Goal: Contribute content: Add original content to the website for others to see

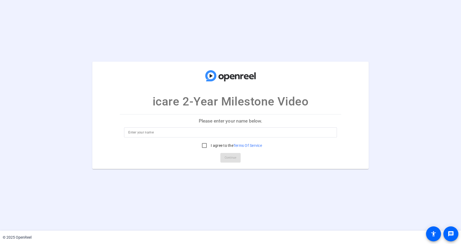
click at [238, 136] on div at bounding box center [230, 132] width 204 height 10
type input "Nath"
click at [226, 145] on label "I agree to the Terms Of Service" at bounding box center [236, 145] width 52 height 5
click at [210, 145] on input "I agree to the Terms Of Service" at bounding box center [204, 145] width 11 height 11
checkbox input "true"
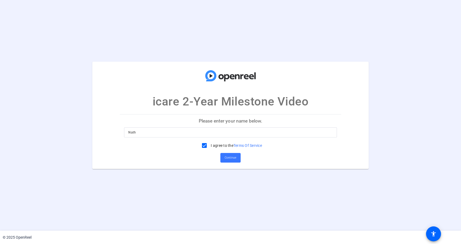
click at [231, 151] on mat-card-actions "Continue" at bounding box center [230, 158] width 225 height 14
click at [231, 154] on span "Continue" at bounding box center [230, 158] width 12 height 8
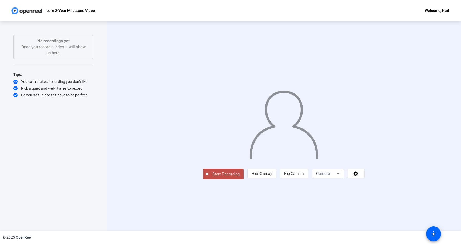
click at [203, 179] on button "Start Recording" at bounding box center [223, 173] width 41 height 11
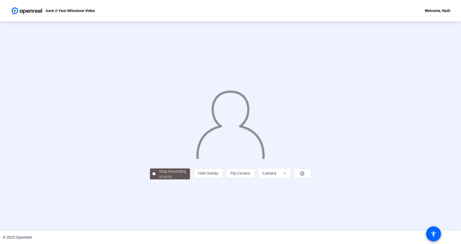
click at [159, 174] on div "Stop Recording" at bounding box center [172, 171] width 27 height 6
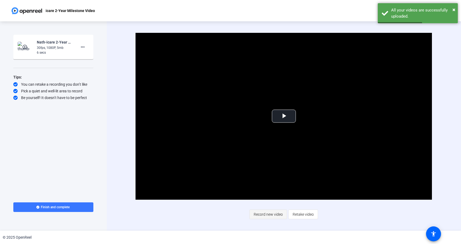
click at [272, 215] on span "Record new video" at bounding box center [267, 214] width 29 height 10
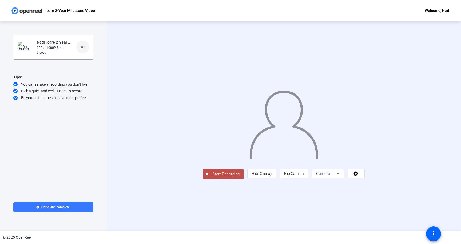
click at [81, 48] on mat-icon "more_horiz" at bounding box center [82, 47] width 6 height 6
click at [90, 60] on span "Delete clip" at bounding box center [90, 58] width 21 height 6
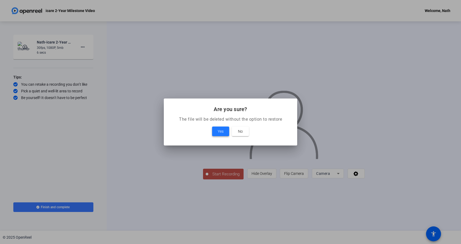
click at [219, 129] on span "Yes" at bounding box center [221, 131] width 6 height 6
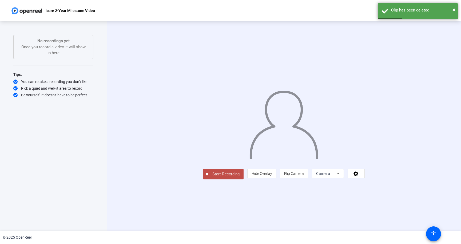
click at [208, 177] on span "Start Recording" at bounding box center [225, 174] width 35 height 6
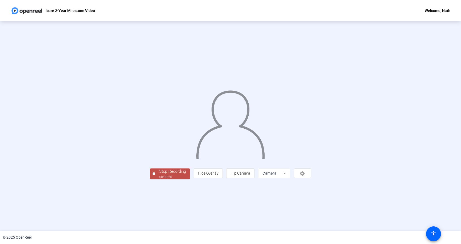
click at [159, 174] on div "Stop Recording" at bounding box center [172, 171] width 27 height 6
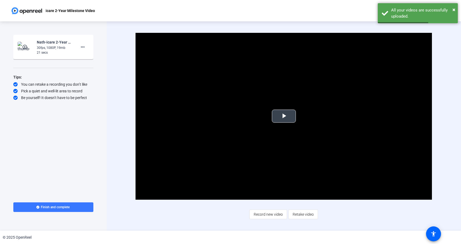
click at [284, 116] on span "Video Player" at bounding box center [284, 116] width 0 height 0
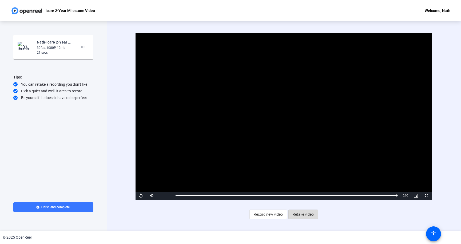
click at [299, 213] on span "Retake video" at bounding box center [302, 214] width 21 height 10
click at [299, 213] on div "Video Player is loading. Play Video Replay Mute Current Time 0:20 / Duration 0:…" at bounding box center [284, 125] width 354 height 209
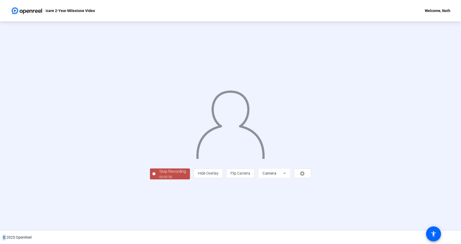
click at [159, 174] on div "Stop Recording" at bounding box center [172, 171] width 27 height 6
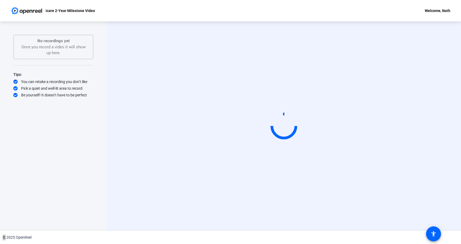
click at [338, 99] on div "Start Recording" at bounding box center [284, 125] width 354 height 209
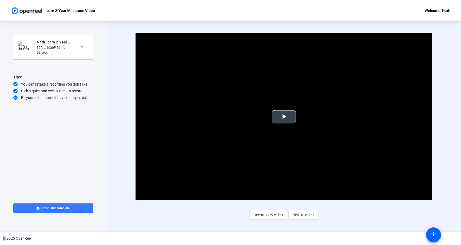
click at [284, 117] on span "Video Player" at bounding box center [284, 117] width 0 height 0
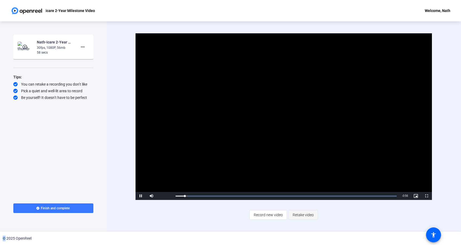
click at [300, 216] on span "Retake video" at bounding box center [302, 215] width 21 height 10
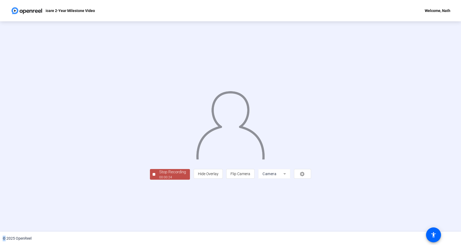
click at [159, 175] on div "Stop Recording" at bounding box center [172, 172] width 27 height 6
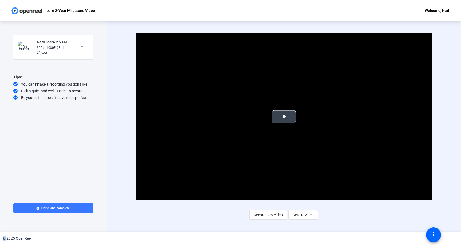
click at [273, 124] on video "Video Player" at bounding box center [283, 116] width 296 height 167
drag, startPoint x: 347, startPoint y: 243, endPoint x: 305, endPoint y: 217, distance: 49.1
click at [305, 217] on span "Retake video" at bounding box center [302, 215] width 21 height 10
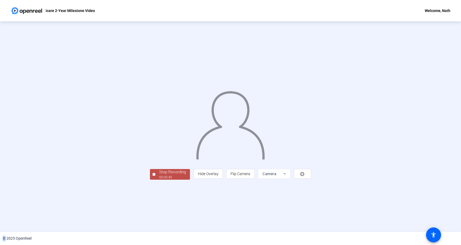
click at [159, 180] on div "00:00:40" at bounding box center [172, 177] width 27 height 5
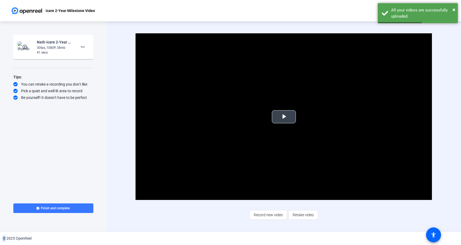
click at [284, 117] on span "Video Player" at bounding box center [284, 117] width 0 height 0
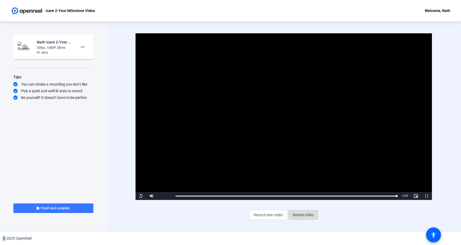
click at [306, 217] on span "Retake video" at bounding box center [302, 215] width 21 height 10
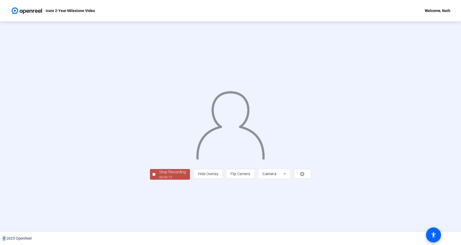
click at [159, 180] on div "00:00:12" at bounding box center [172, 177] width 27 height 5
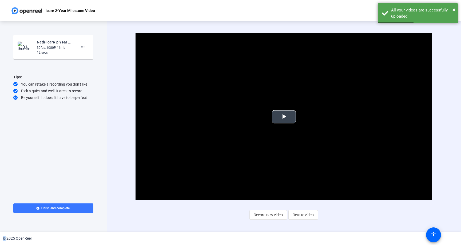
click at [284, 117] on span "Video Player" at bounding box center [284, 117] width 0 height 0
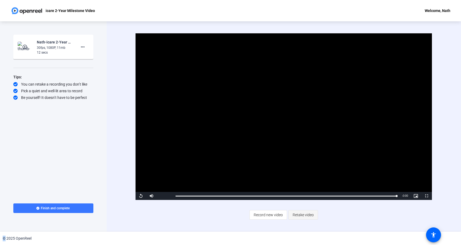
click at [313, 215] on span "Retake video" at bounding box center [302, 215] width 21 height 10
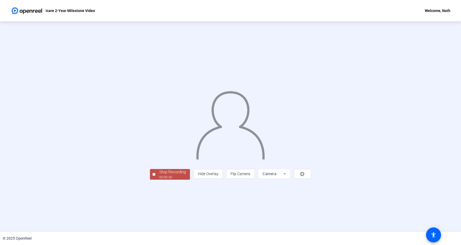
click at [64, 219] on div "Stop Recording 00:00:30 person Hide Overlay flip Flip Camera Camera" at bounding box center [230, 126] width 461 height 210
click at [159, 175] on div "Stop Recording" at bounding box center [172, 172] width 27 height 6
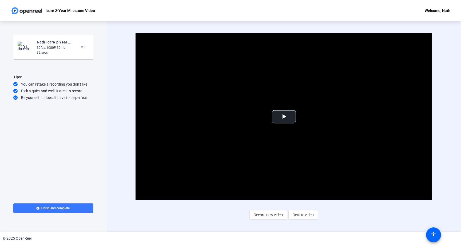
click at [279, 215] on span "Record new video" at bounding box center [267, 215] width 29 height 10
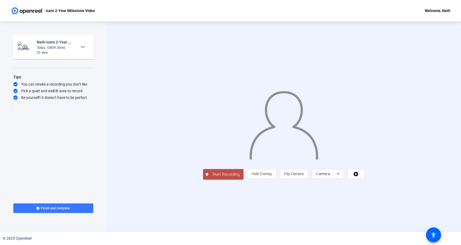
click at [203, 180] on button "Start Recording" at bounding box center [223, 174] width 41 height 11
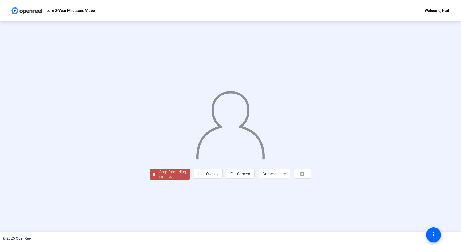
click at [159, 180] on div "00:00:39" at bounding box center [172, 177] width 27 height 5
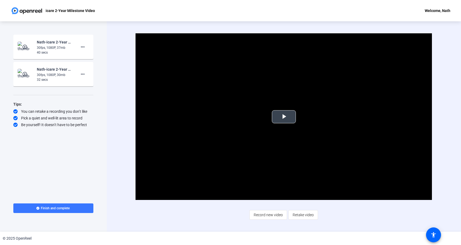
click at [251, 124] on video "Video Player" at bounding box center [283, 116] width 296 height 167
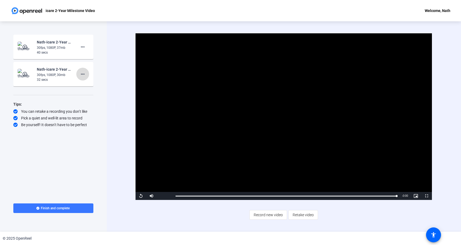
click at [87, 75] on span at bounding box center [82, 74] width 13 height 13
click at [96, 87] on span "Delete clip" at bounding box center [90, 85] width 21 height 6
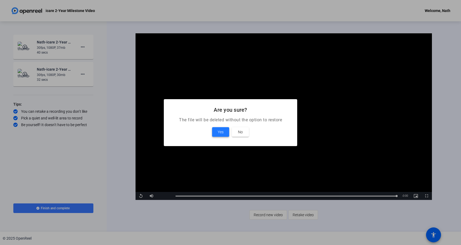
click at [219, 131] on span "Yes" at bounding box center [221, 132] width 6 height 6
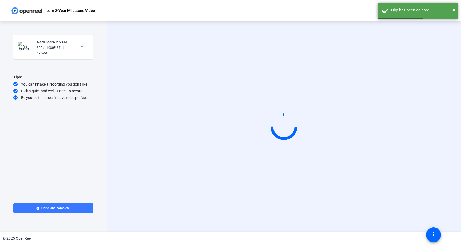
click at [67, 51] on div "40 secs" at bounding box center [55, 52] width 36 height 5
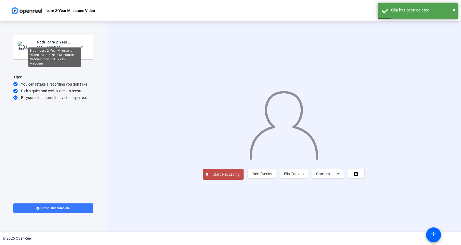
click at [57, 43] on div "Nath-icare 2-Year Milestone Video-icare 2-Year Milestone Video-1755155107712-we…" at bounding box center [55, 42] width 36 height 6
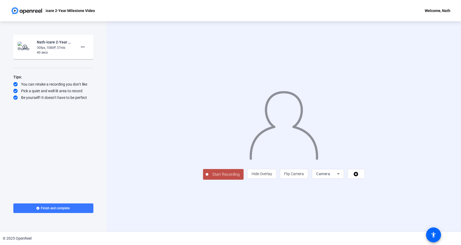
click at [25, 47] on mat-icon "play_circle_outline" at bounding box center [25, 46] width 6 height 5
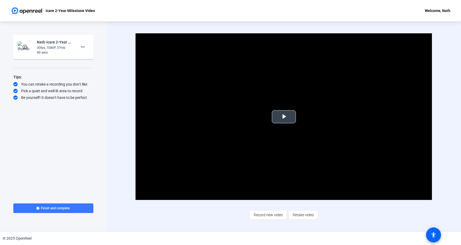
click at [284, 117] on span "Video Player" at bounding box center [284, 117] width 0 height 0
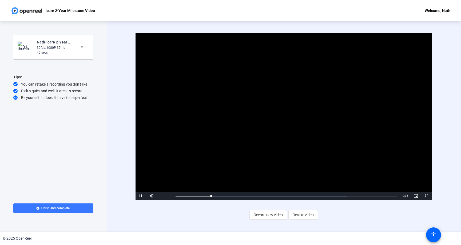
click at [141, 196] on span "Video Player" at bounding box center [140, 196] width 11 height 0
click at [259, 215] on span "Record new video" at bounding box center [267, 215] width 29 height 10
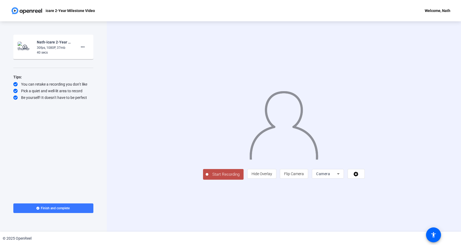
click at [208, 178] on span "Start Recording" at bounding box center [225, 174] width 35 height 6
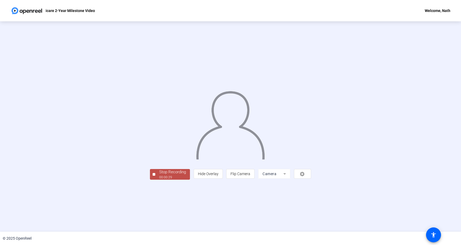
click at [159, 175] on div "Stop Recording" at bounding box center [172, 172] width 27 height 6
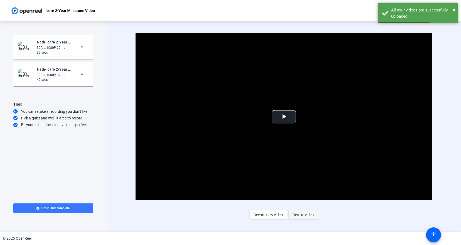
click at [296, 211] on span "Retake video" at bounding box center [302, 215] width 21 height 10
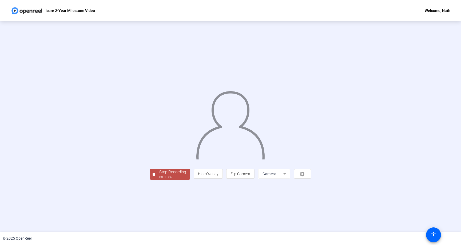
click at [155, 180] on span "Stop Recording 00:00:06" at bounding box center [172, 174] width 35 height 11
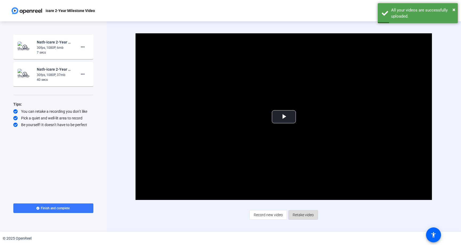
click at [302, 214] on span "Retake video" at bounding box center [302, 215] width 21 height 10
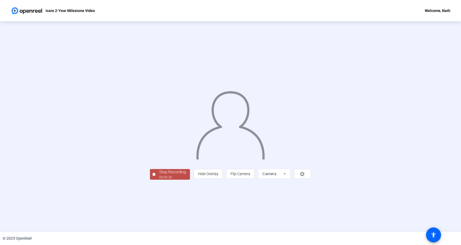
click at [159, 175] on div "Stop Recording" at bounding box center [172, 172] width 27 height 6
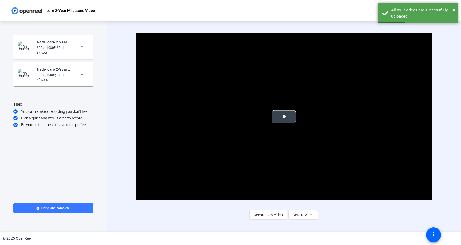
click at [284, 117] on span "Video Player" at bounding box center [284, 117] width 0 height 0
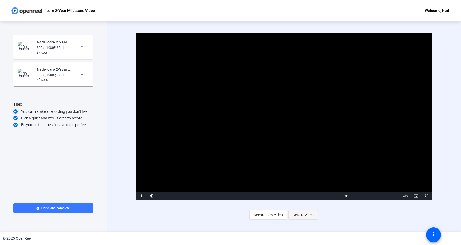
click at [307, 214] on span "Retake video" at bounding box center [302, 215] width 21 height 10
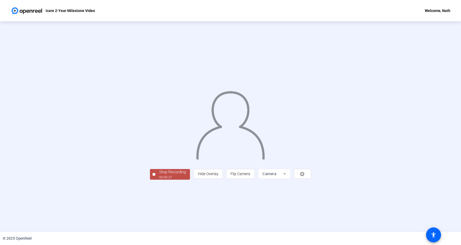
click at [159, 180] on div "00:00:37" at bounding box center [172, 177] width 27 height 5
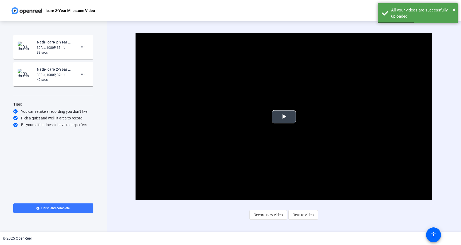
click at [284, 117] on span "Video Player" at bounding box center [284, 117] width 0 height 0
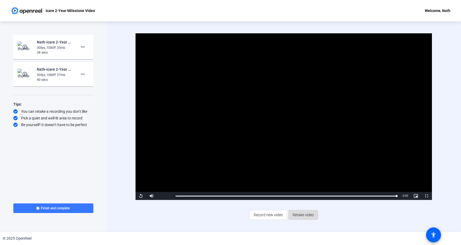
click at [304, 216] on span "Retake video" at bounding box center [302, 215] width 21 height 10
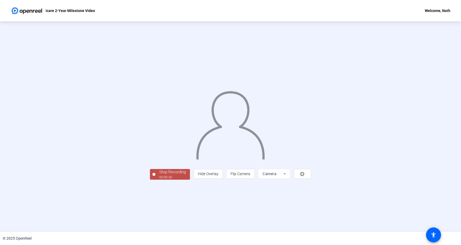
click at [159, 180] on div "00:00:30" at bounding box center [172, 177] width 27 height 5
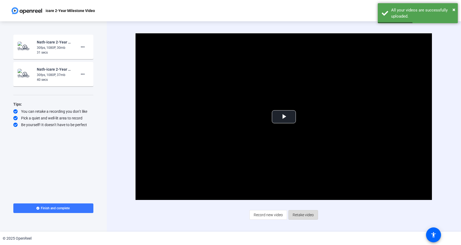
click at [314, 215] on span at bounding box center [302, 214] width 29 height 13
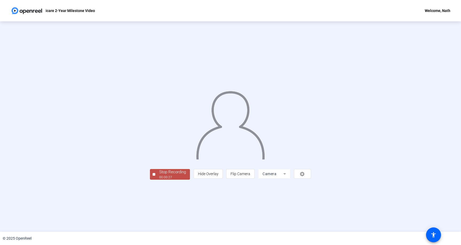
click at [159, 175] on div "Stop Recording" at bounding box center [172, 172] width 27 height 6
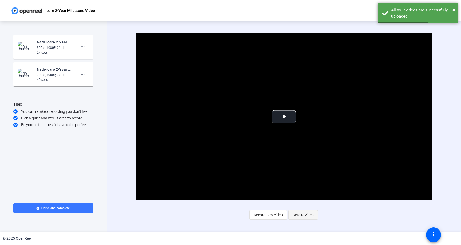
click at [308, 218] on span "Retake video" at bounding box center [302, 215] width 21 height 10
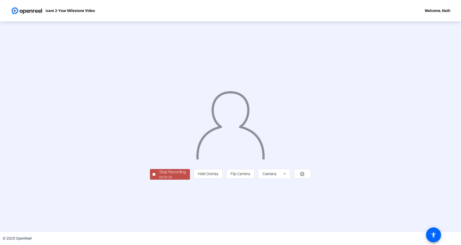
click at [159, 180] on div "00:00:39" at bounding box center [172, 177] width 27 height 5
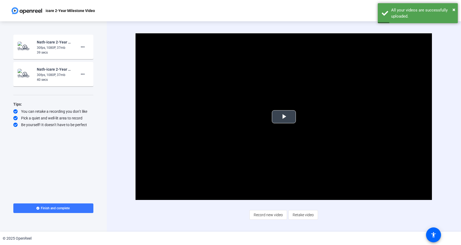
click at [289, 135] on video "Video Player" at bounding box center [283, 116] width 296 height 167
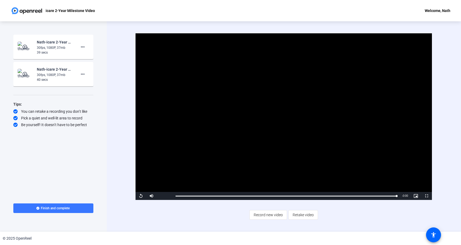
click at [47, 47] on div "30fps, 1080P, 37mb" at bounding box center [55, 47] width 36 height 5
click at [24, 48] on mat-icon "play_circle_outline" at bounding box center [25, 46] width 6 height 5
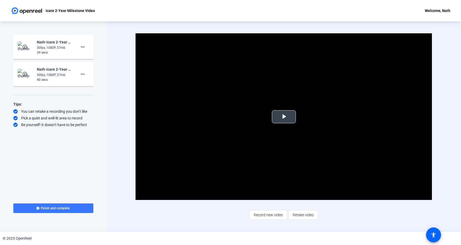
click at [284, 117] on span "Video Player" at bounding box center [284, 117] width 0 height 0
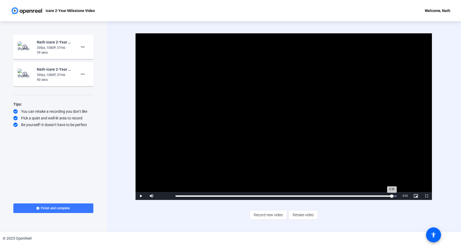
drag, startPoint x: 395, startPoint y: 197, endPoint x: 391, endPoint y: 196, distance: 4.0
click at [353, 196] on div "0:38" at bounding box center [283, 195] width 216 height 1
click at [353, 195] on div "Loaded : 100.00% 0:37 0:37" at bounding box center [285, 195] width 221 height 1
click at [141, 196] on span "Video Player" at bounding box center [140, 196] width 11 height 0
click at [353, 195] on div "Loaded : 100.00% 0:36 0:39" at bounding box center [286, 196] width 226 height 8
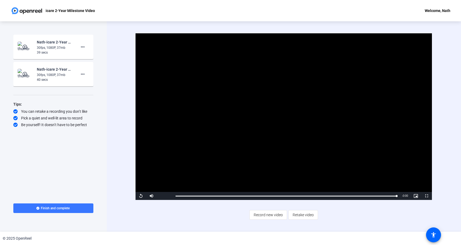
click at [142, 196] on span "Video Player" at bounding box center [140, 196] width 11 height 0
click at [83, 73] on mat-icon "more_horiz" at bounding box center [82, 74] width 6 height 6
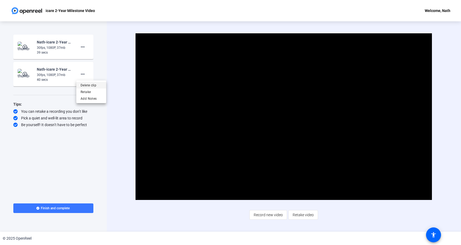
click at [92, 86] on span "Delete clip" at bounding box center [90, 85] width 21 height 6
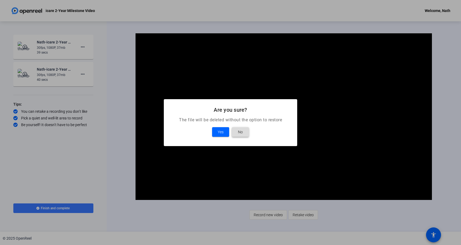
click at [247, 131] on span at bounding box center [240, 132] width 17 height 13
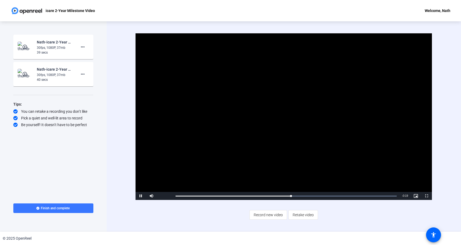
click at [25, 74] on mat-icon "play_circle_outline" at bounding box center [25, 73] width 6 height 5
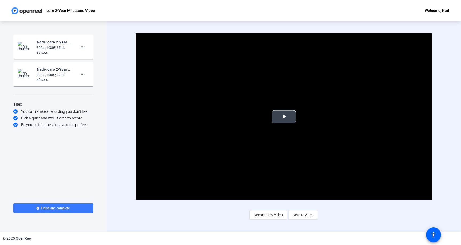
click at [308, 117] on video "Video Player" at bounding box center [283, 116] width 296 height 167
click at [83, 75] on mat-icon "more_horiz" at bounding box center [82, 74] width 6 height 6
click at [24, 48] on div at bounding box center [230, 122] width 461 height 245
click at [25, 49] on mat-icon "play_circle_outline" at bounding box center [25, 46] width 6 height 5
click at [284, 117] on span "Video Player" at bounding box center [284, 117] width 0 height 0
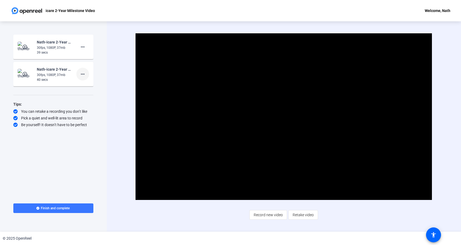
click at [83, 75] on mat-icon "more_horiz" at bounding box center [82, 74] width 6 height 6
click at [91, 87] on span "Delete clip" at bounding box center [90, 85] width 21 height 6
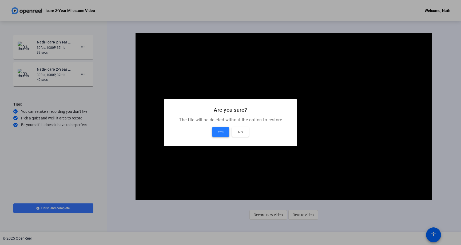
click at [224, 131] on span at bounding box center [220, 132] width 17 height 13
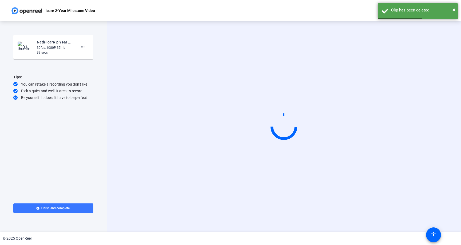
click at [26, 47] on mat-icon "play_circle_outline" at bounding box center [25, 46] width 6 height 5
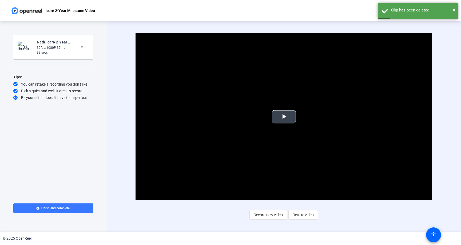
click at [284, 117] on span "Video Player" at bounding box center [284, 117] width 0 height 0
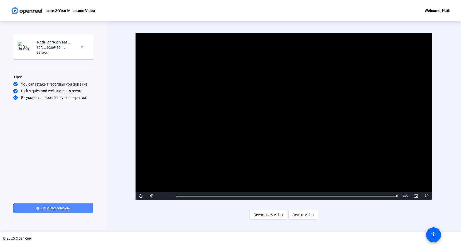
click at [69, 209] on span "Finish and complete" at bounding box center [55, 208] width 29 height 4
